Goal: Information Seeking & Learning: Learn about a topic

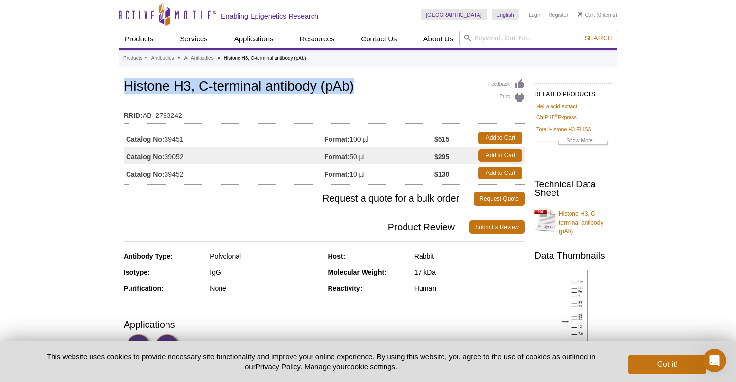
drag, startPoint x: 163, startPoint y: 83, endPoint x: 366, endPoint y: 82, distance: 203.1
click at [366, 82] on h1 "Histone H3, C-terminal antibody (pAb)" at bounding box center [324, 87] width 401 height 17
copy h1 "Histone H3, C-terminal antibody (pAb)"
drag, startPoint x: 117, startPoint y: 86, endPoint x: 374, endPoint y: 88, distance: 256.7
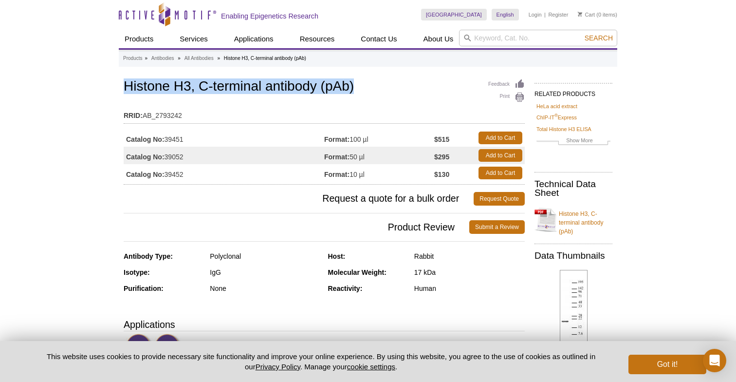
copy h1 "Histone H3, C-terminal antibody (pAb)"
